Goal: Communication & Community: Ask a question

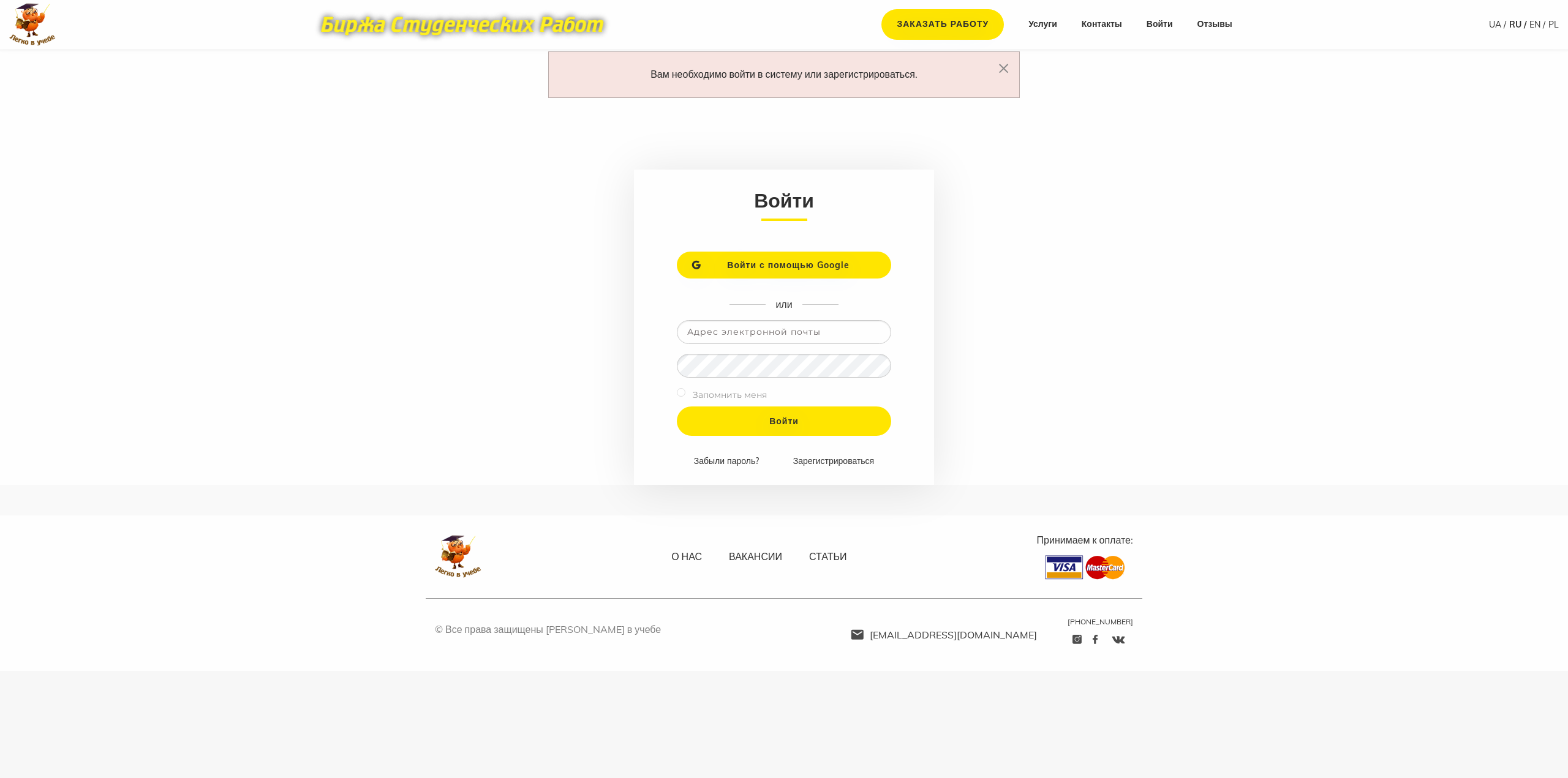
type input "[PERSON_NAME][EMAIL_ADDRESS][DOMAIN_NAME]"
click at [705, 392] on label "Запомнить меня" at bounding box center [729, 395] width 74 height 15
click at [675, 389] on form "Войти Войти с помощью Google или david.givargizov00@gmail.com Запомнить меня Во…" at bounding box center [783, 327] width 300 height 315
click at [679, 392] on input "checkbox" at bounding box center [681, 392] width 9 height 9
checkbox input "true"
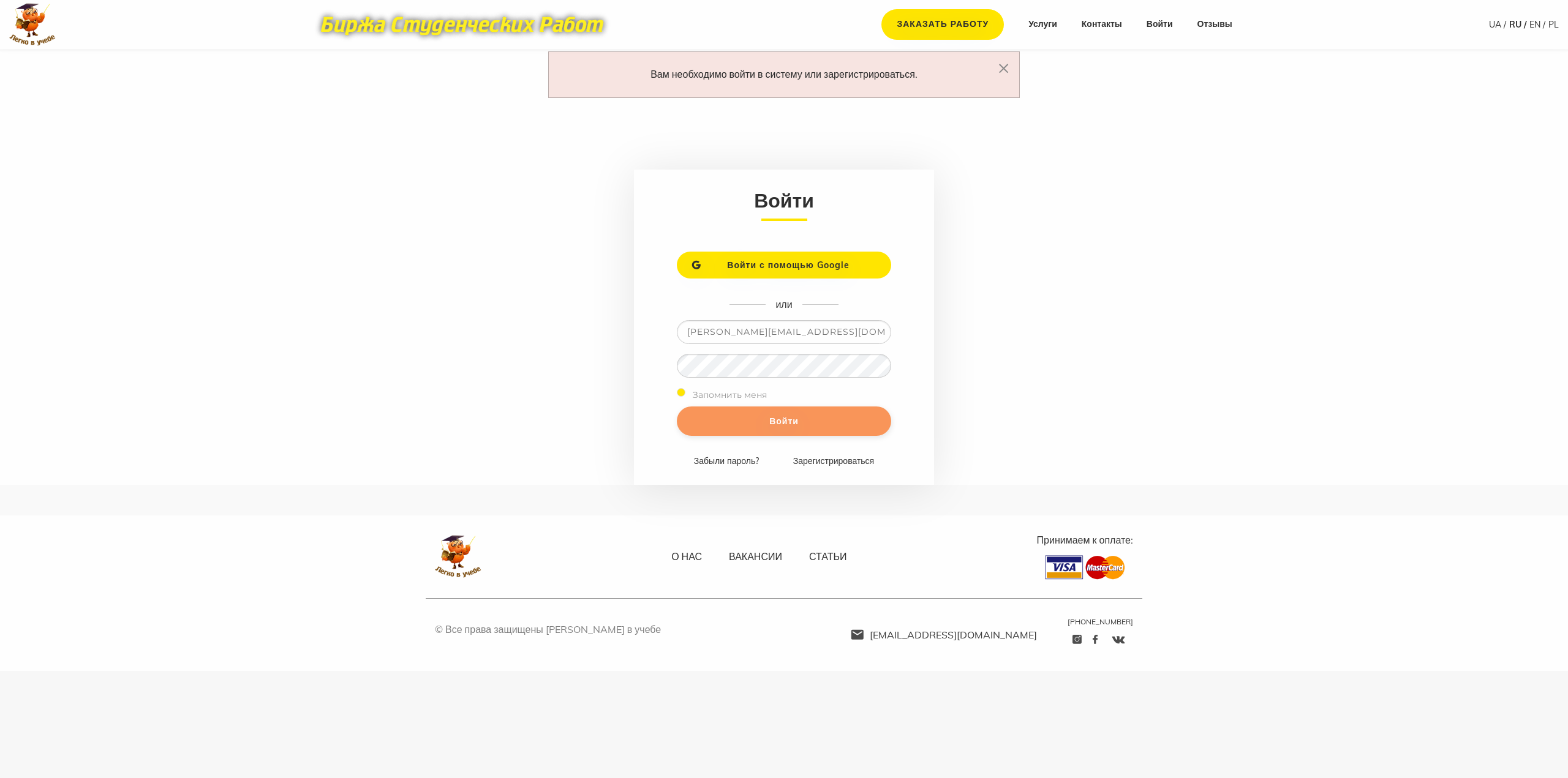
click at [747, 421] on input "Войти" at bounding box center [784, 421] width 214 height 29
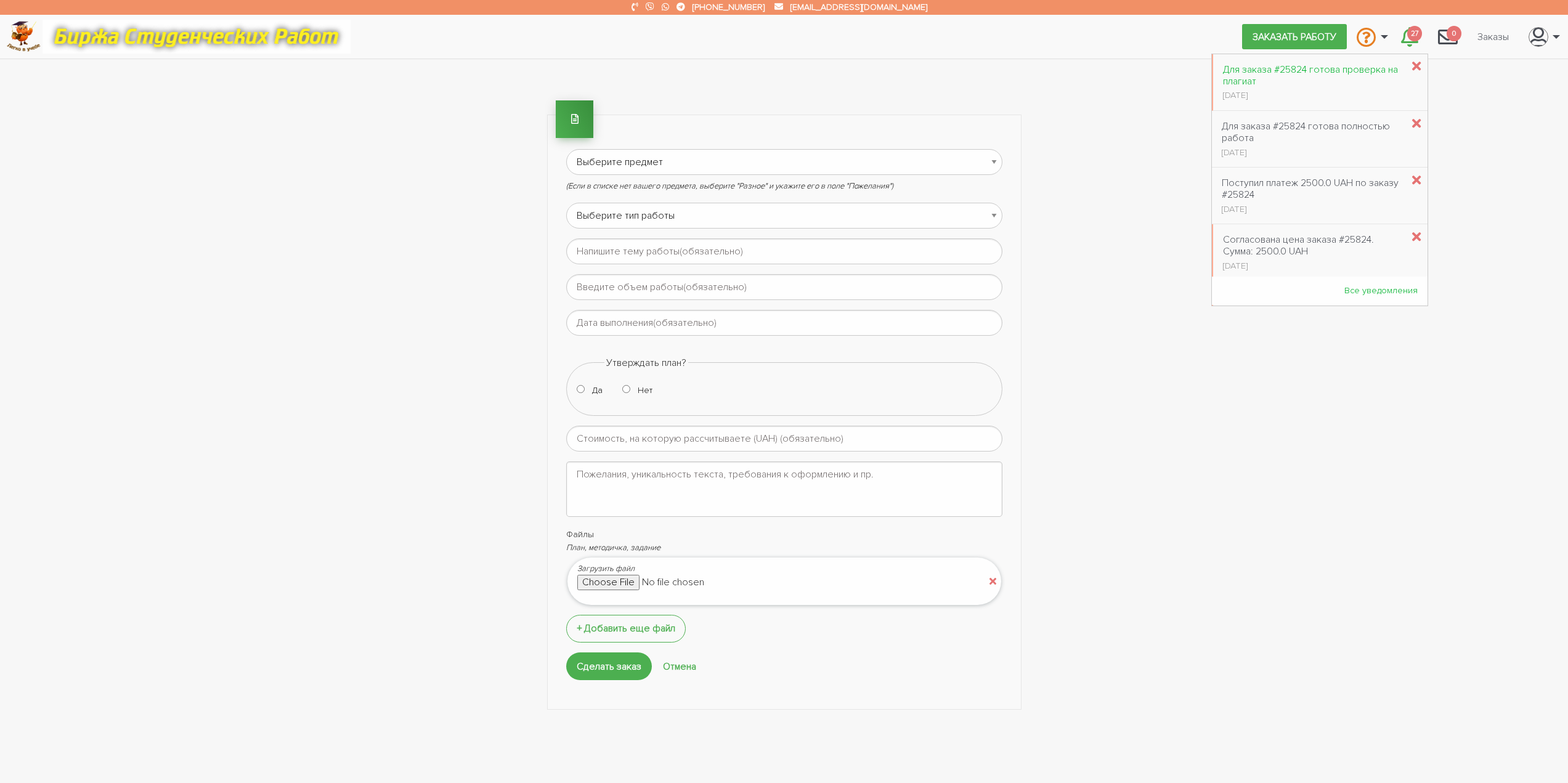
click at [1315, 75] on div "Для заказа #25824 готова проверка на плагиат" at bounding box center [1312, 76] width 179 height 24
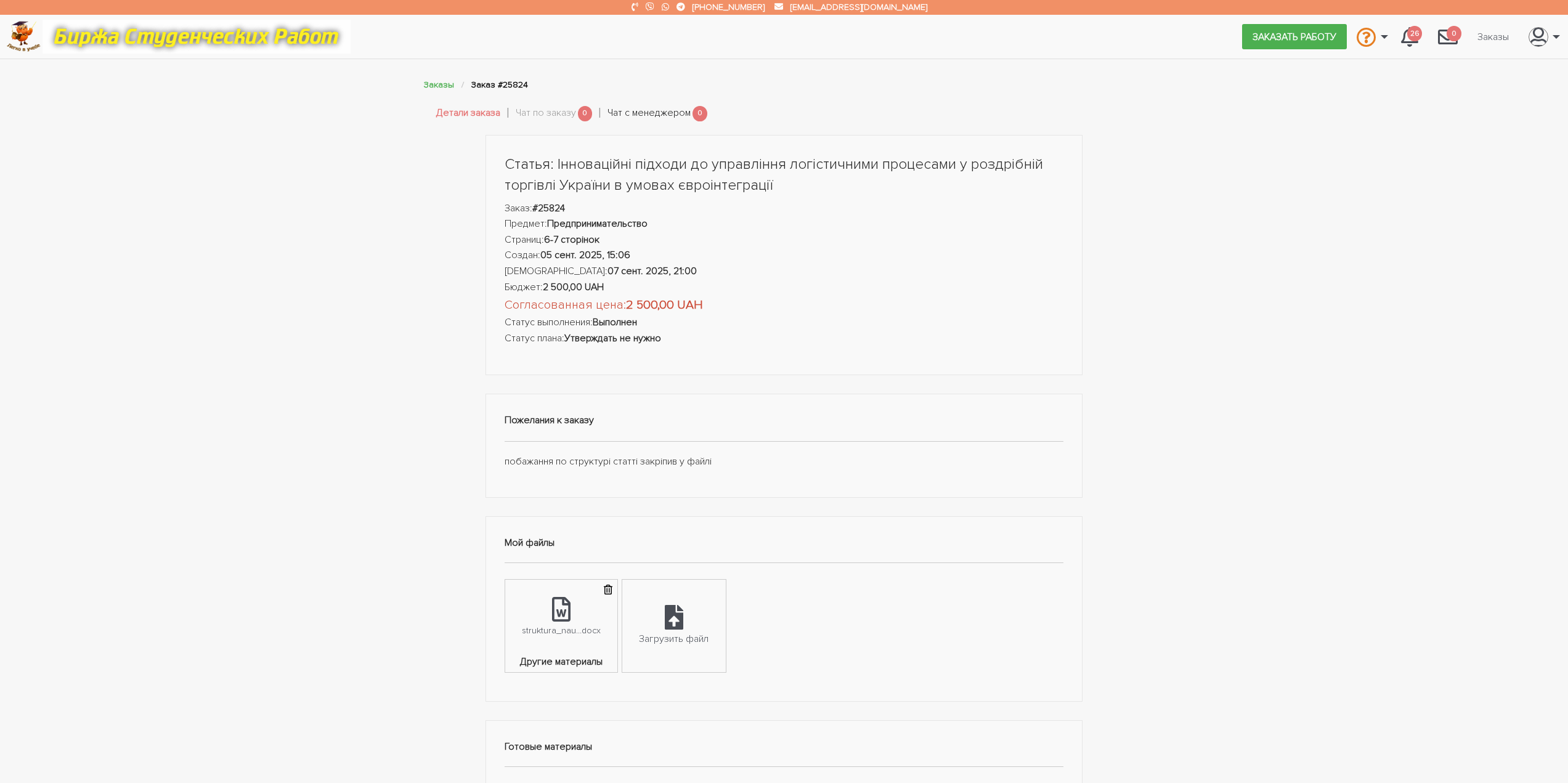
click at [638, 117] on link "Чат с менеджером" at bounding box center [649, 114] width 83 height 16
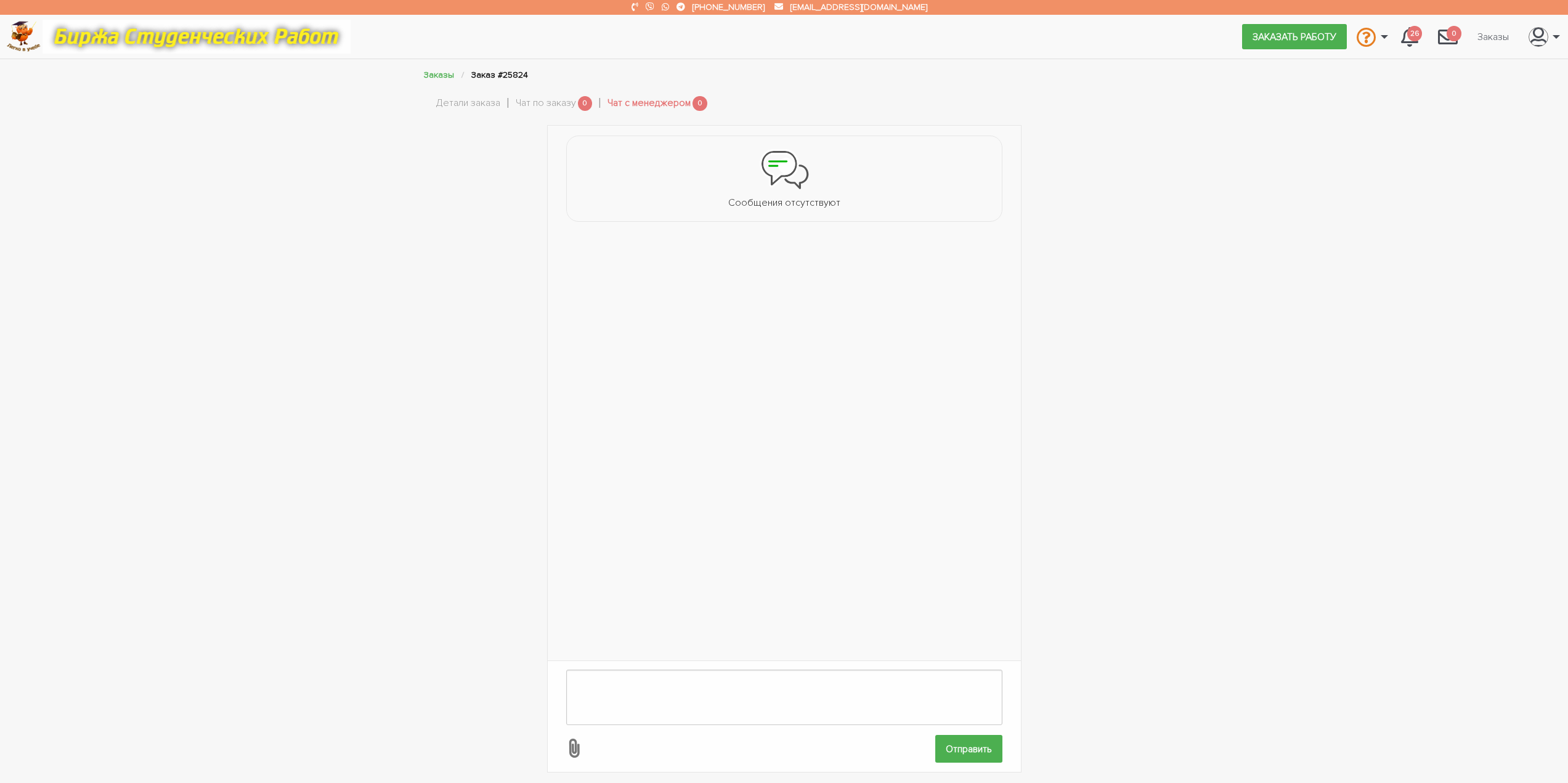
click at [581, 110] on li "Чат по заказу 0" at bounding box center [562, 103] width 92 height 24
click at [573, 107] on link "Чат по заказу" at bounding box center [546, 103] width 61 height 16
click at [478, 101] on link "Детали заказа" at bounding box center [468, 103] width 64 height 16
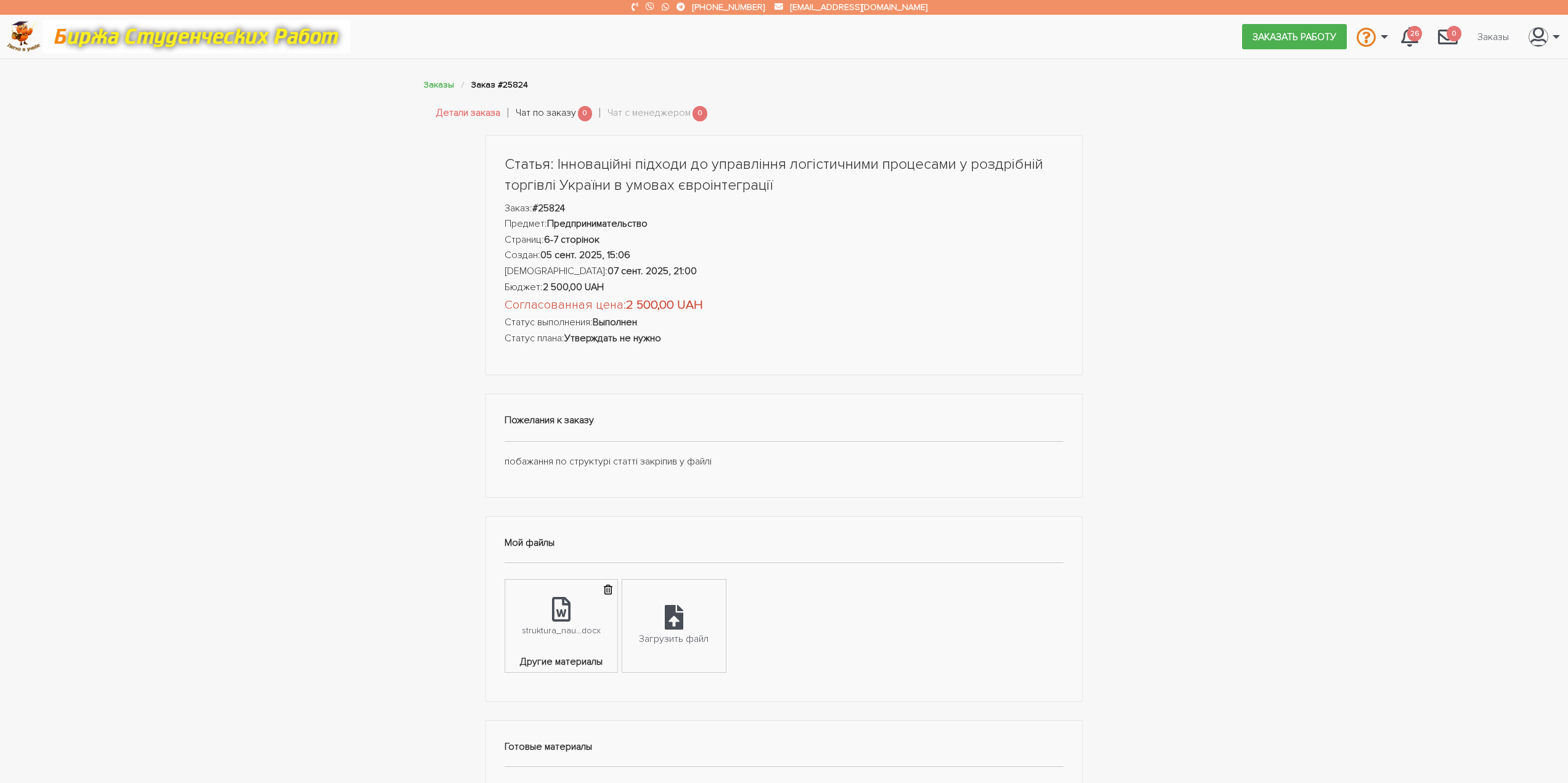
click at [566, 111] on link "Чат по заказу" at bounding box center [546, 114] width 61 height 16
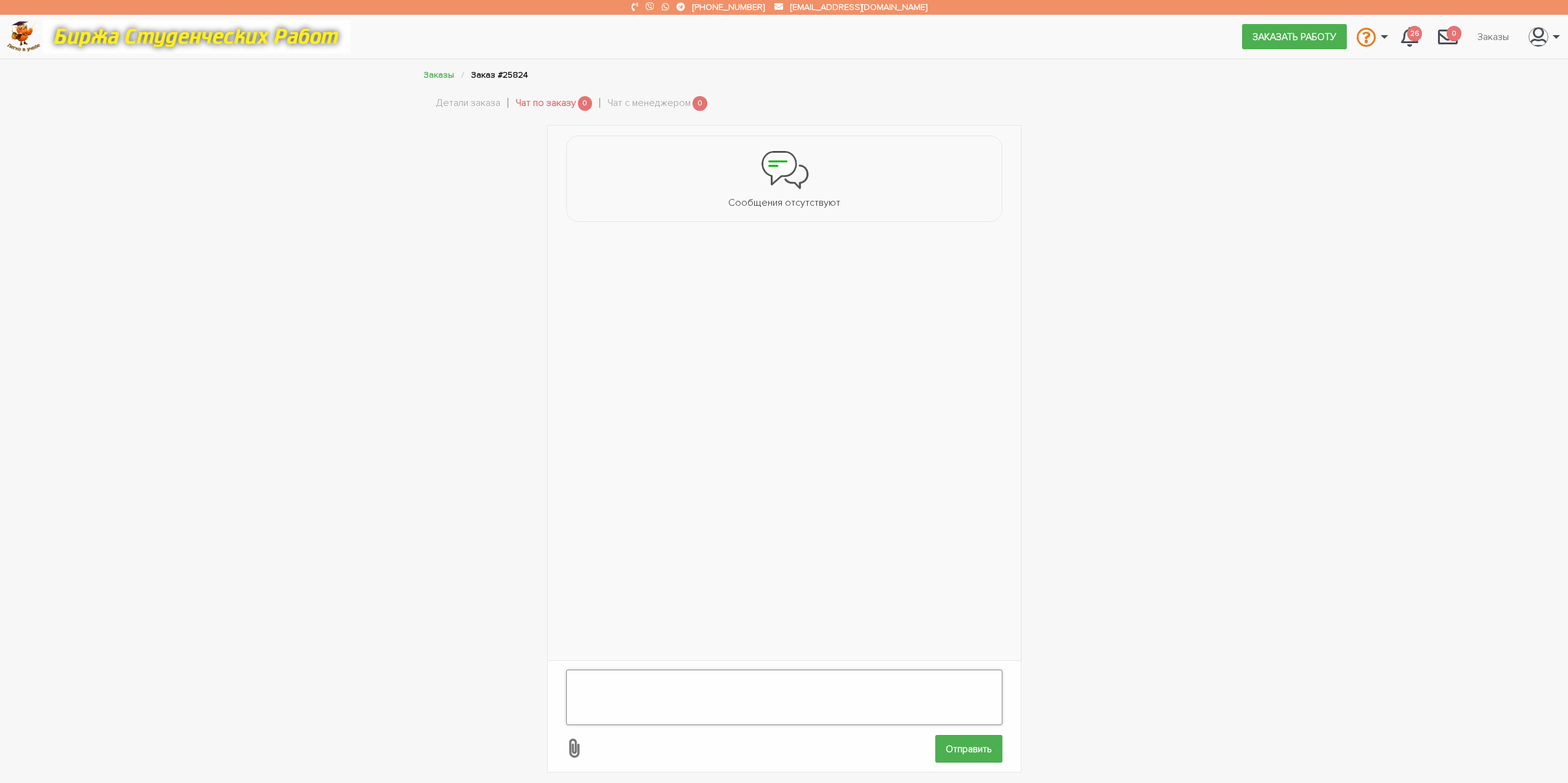
click at [745, 670] on textarea at bounding box center [784, 697] width 436 height 55
type textarea "д"
click at [646, 103] on link "Чат с менеджером" at bounding box center [649, 103] width 83 height 16
click at [458, 102] on link "Детали заказа" at bounding box center [468, 103] width 64 height 16
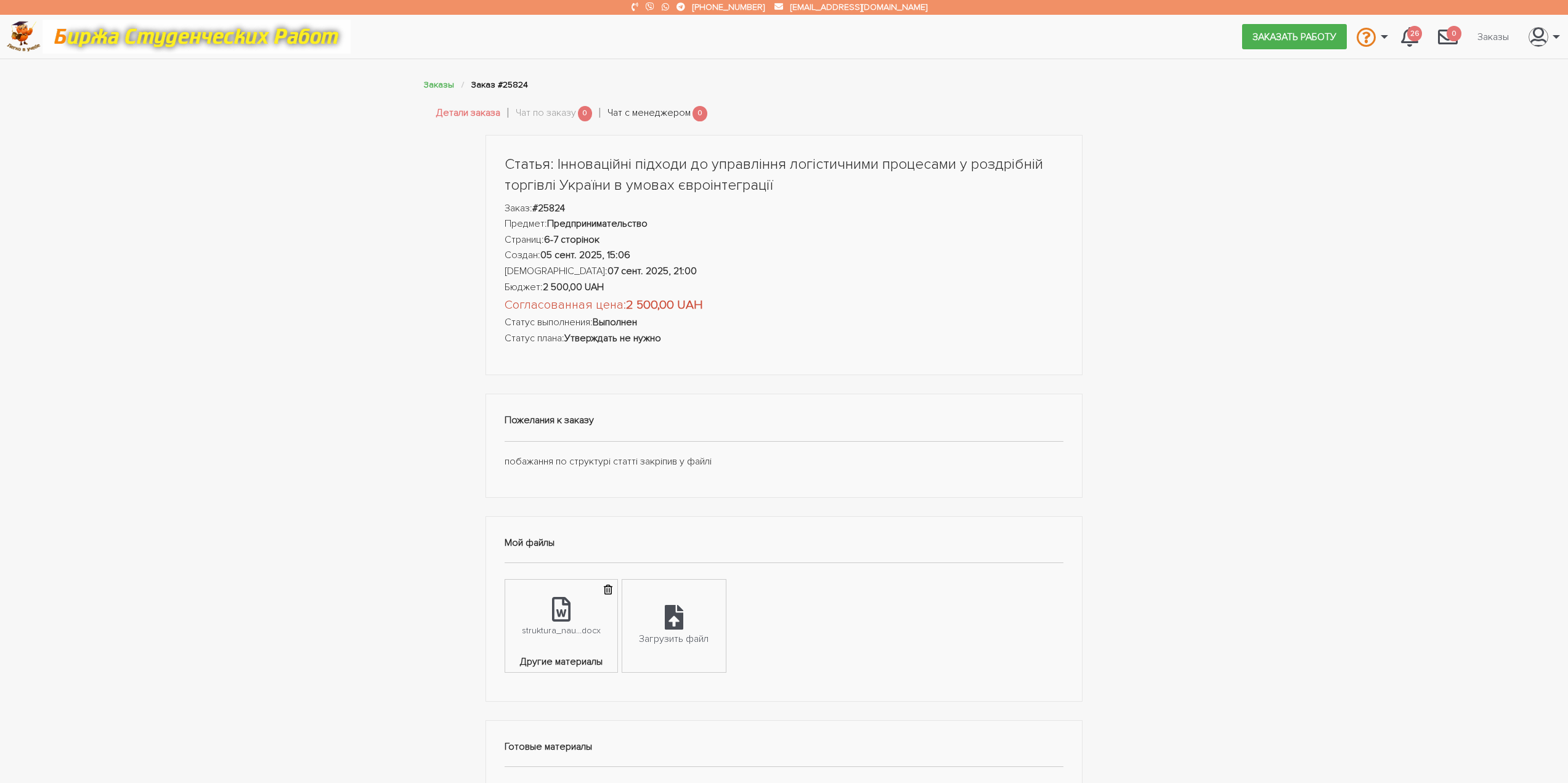
click at [642, 120] on link "Чат с менеджером" at bounding box center [649, 114] width 83 height 16
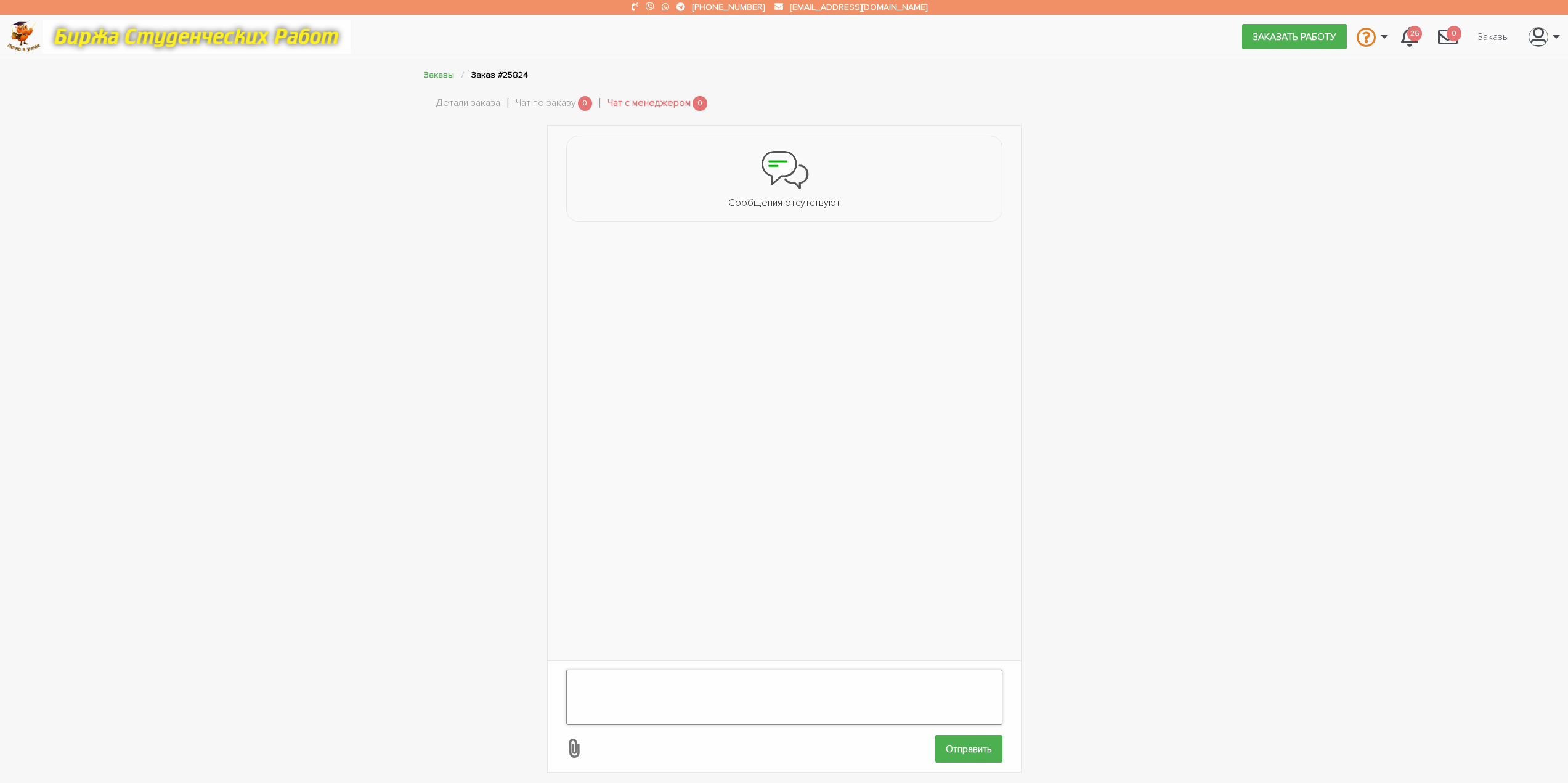
click at [708, 712] on textarea at bounding box center [784, 697] width 436 height 55
type textarea "Д"
type textarea "Добрий день, чи можна збільшити об'єм роботи ще на 3 сторінки, додати дані з по…"
click at [970, 741] on input "Отправить" at bounding box center [968, 749] width 67 height 28
